Goal: Transaction & Acquisition: Subscribe to service/newsletter

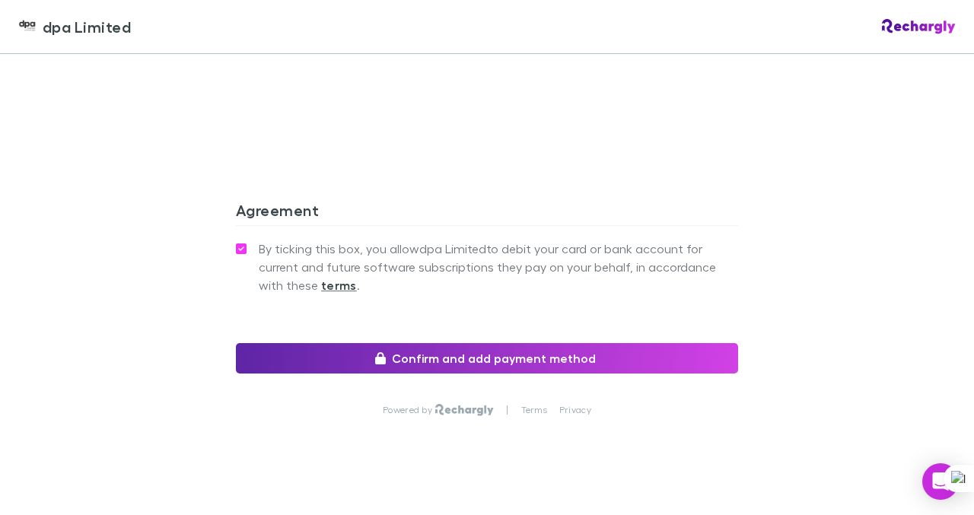
scroll to position [1445, 0]
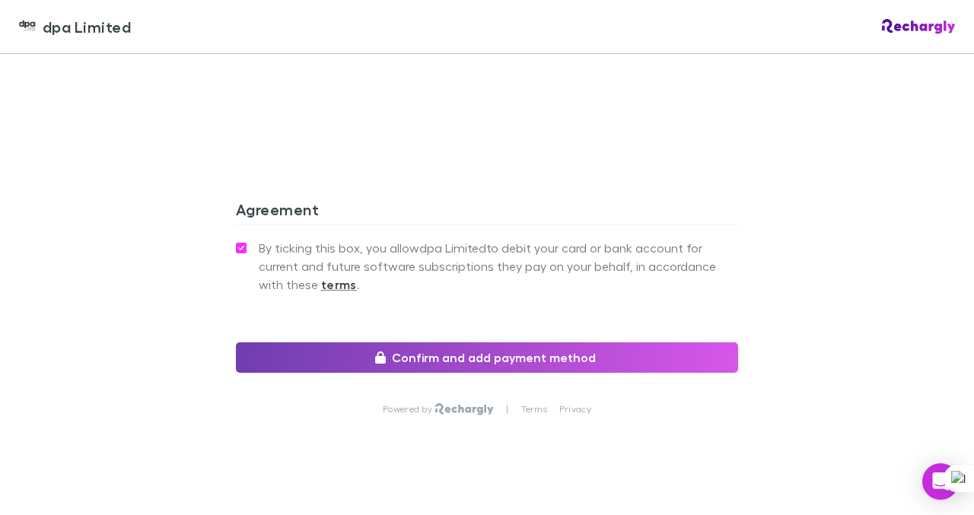
click at [551, 342] on button "Confirm and add payment method" at bounding box center [487, 357] width 502 height 30
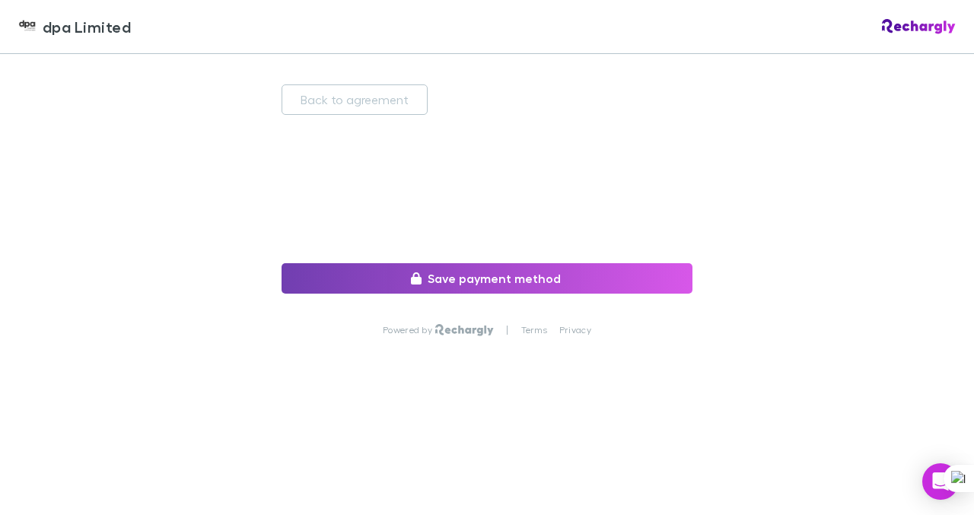
click at [472, 273] on button "Save payment method" at bounding box center [486, 278] width 411 height 30
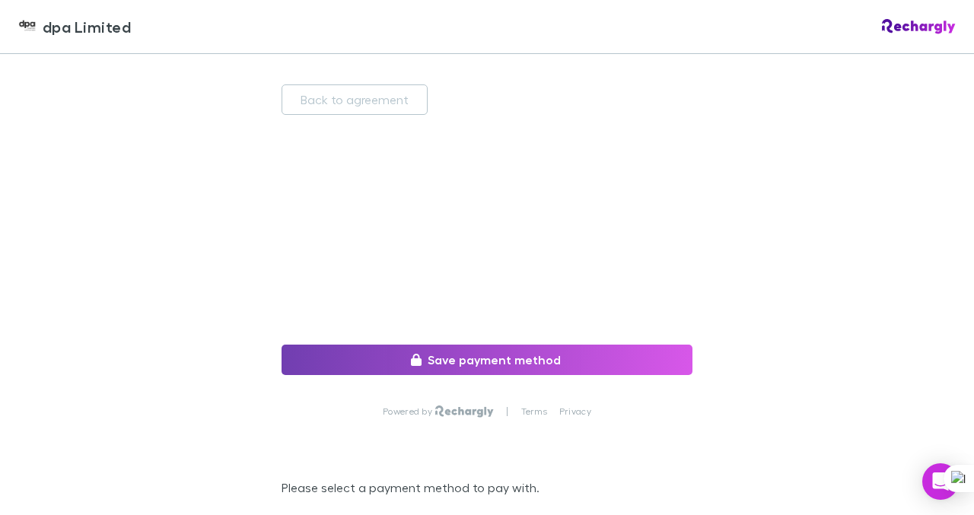
click at [440, 358] on button "Save payment method" at bounding box center [486, 360] width 411 height 30
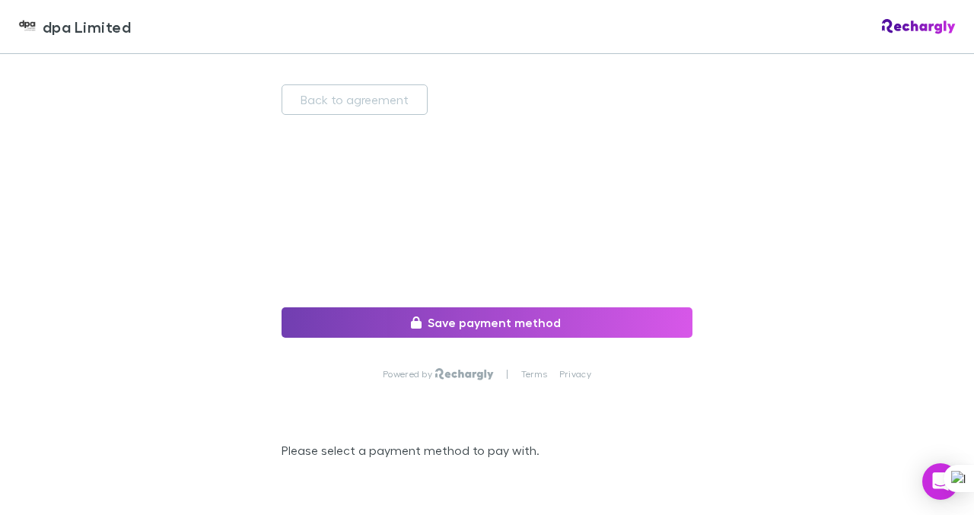
click at [469, 321] on button "Save payment method" at bounding box center [486, 322] width 411 height 30
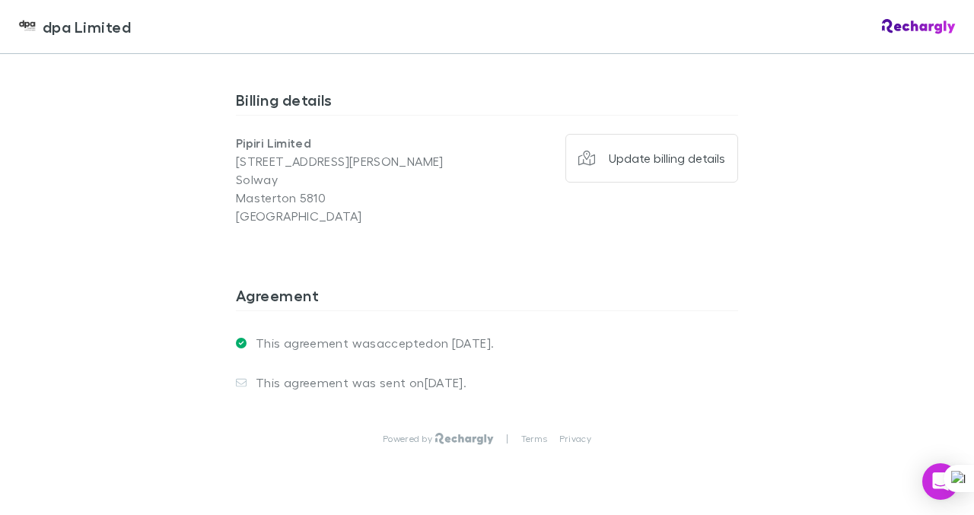
scroll to position [1213, 0]
